Goal: Task Accomplishment & Management: Use online tool/utility

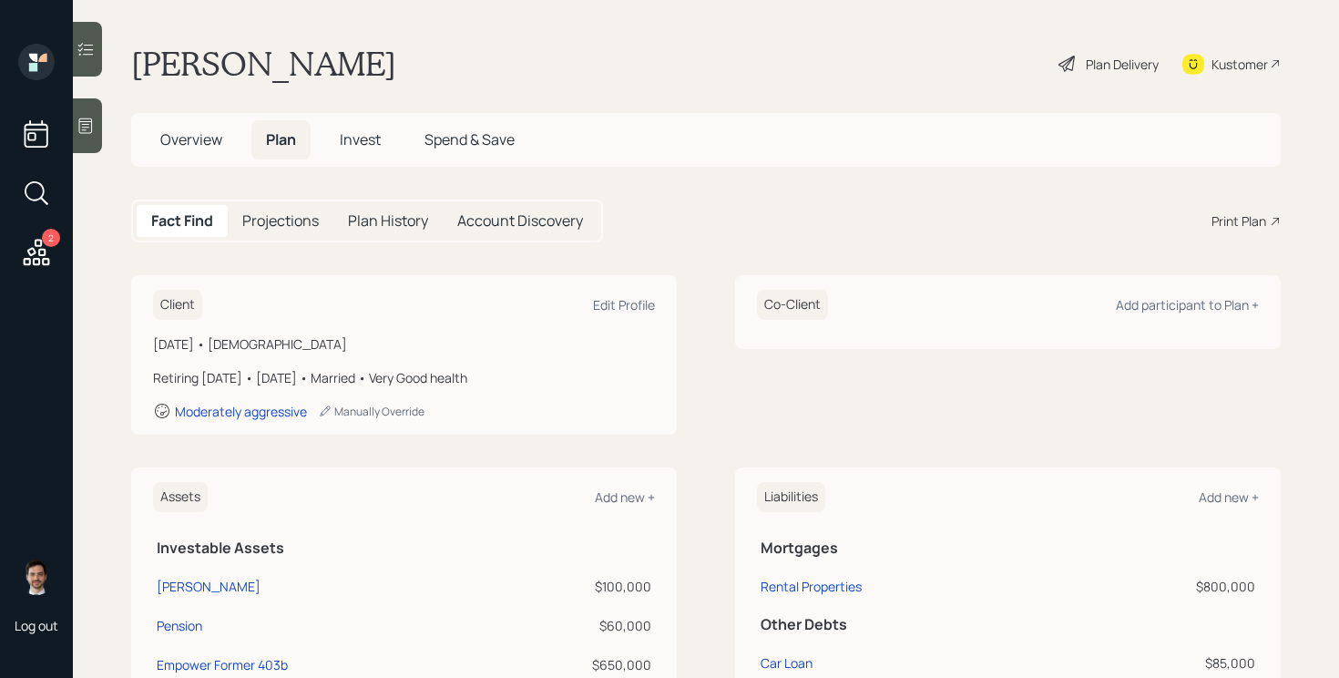
click at [43, 239] on div "2" at bounding box center [51, 238] width 18 height 18
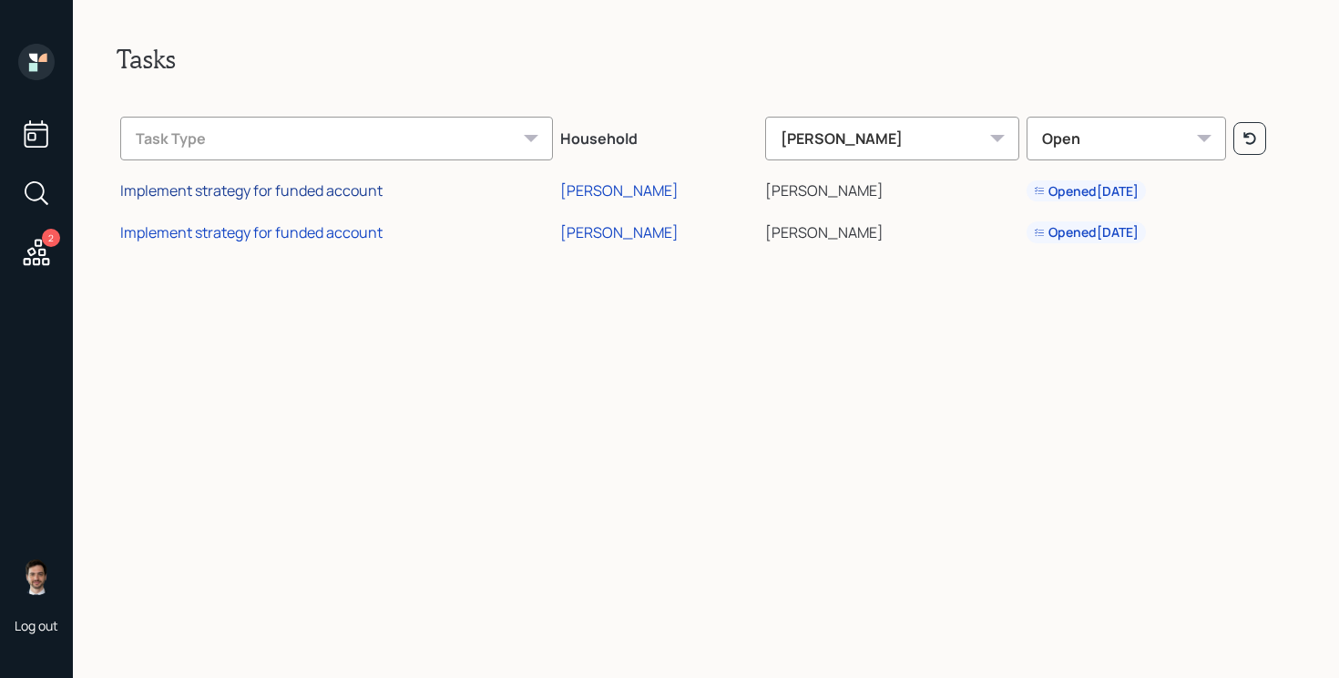
click at [332, 189] on div "Implement strategy for funded account" at bounding box center [251, 190] width 262 height 20
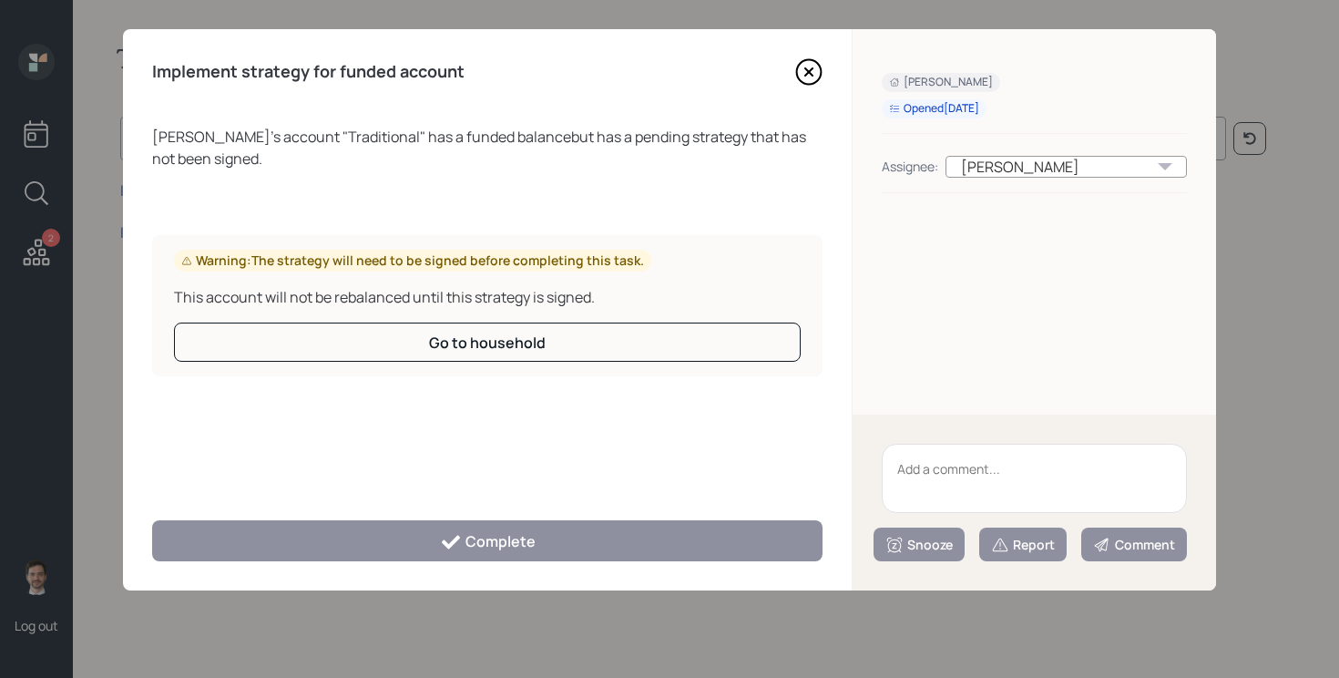
click at [808, 74] on icon at bounding box center [808, 71] width 27 height 27
